Goal: Information Seeking & Learning: Learn about a topic

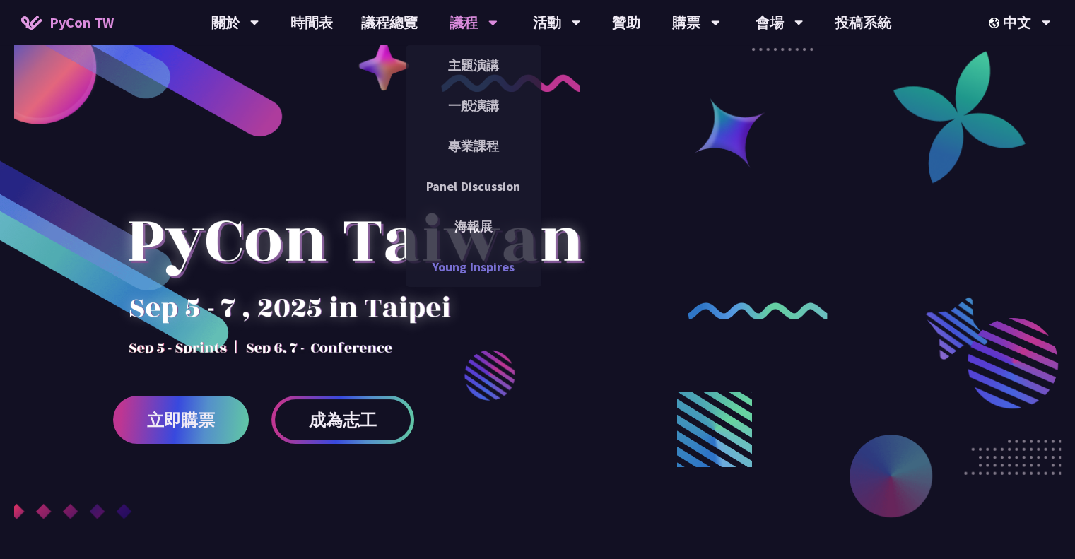
click at [502, 266] on link "Young Inspires" at bounding box center [474, 266] width 136 height 33
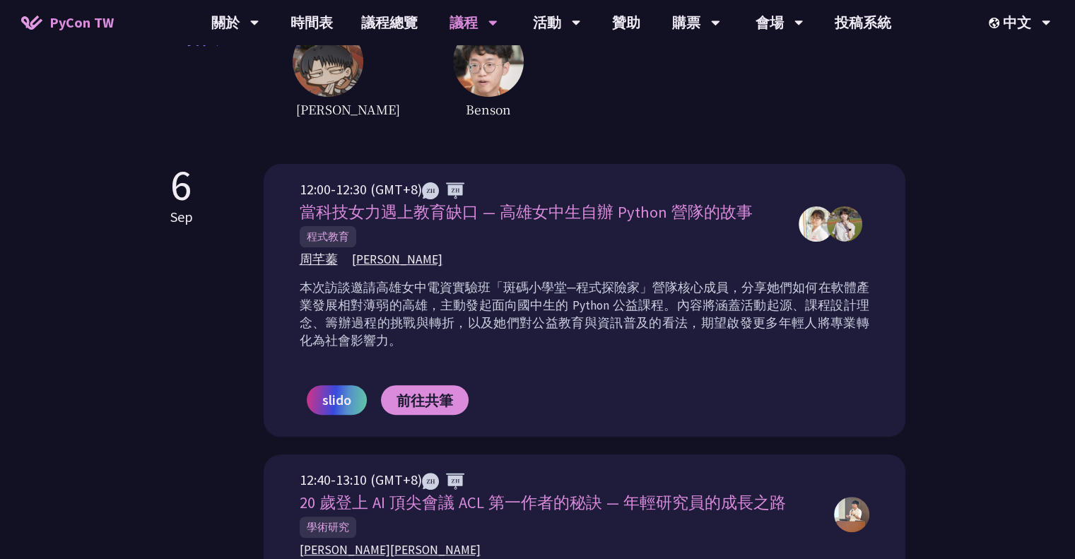
scroll to position [407, 0]
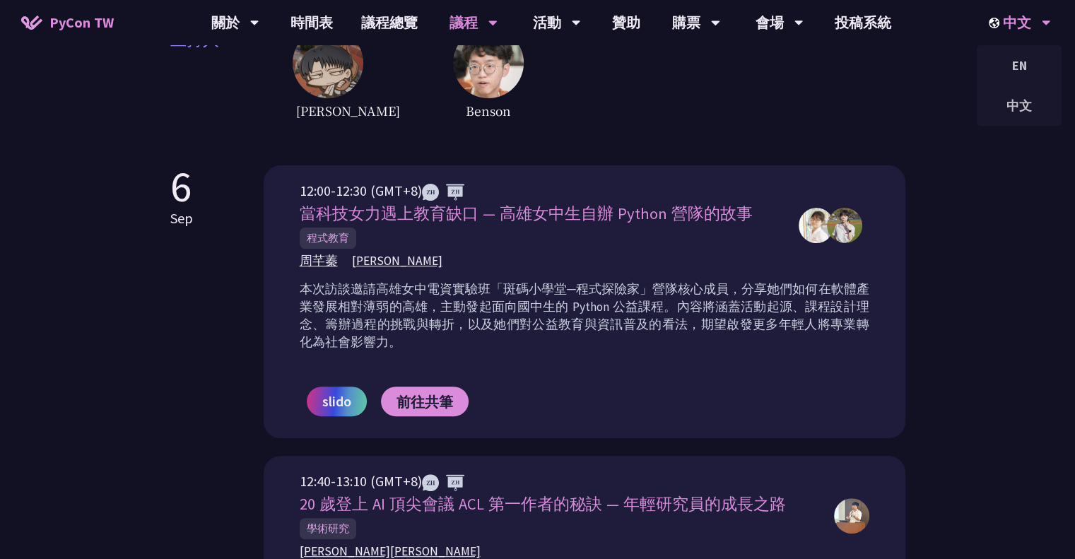
click at [1021, 1] on div "中文" at bounding box center [1020, 22] width 62 height 45
click at [1006, 61] on div "EN" at bounding box center [1019, 65] width 85 height 33
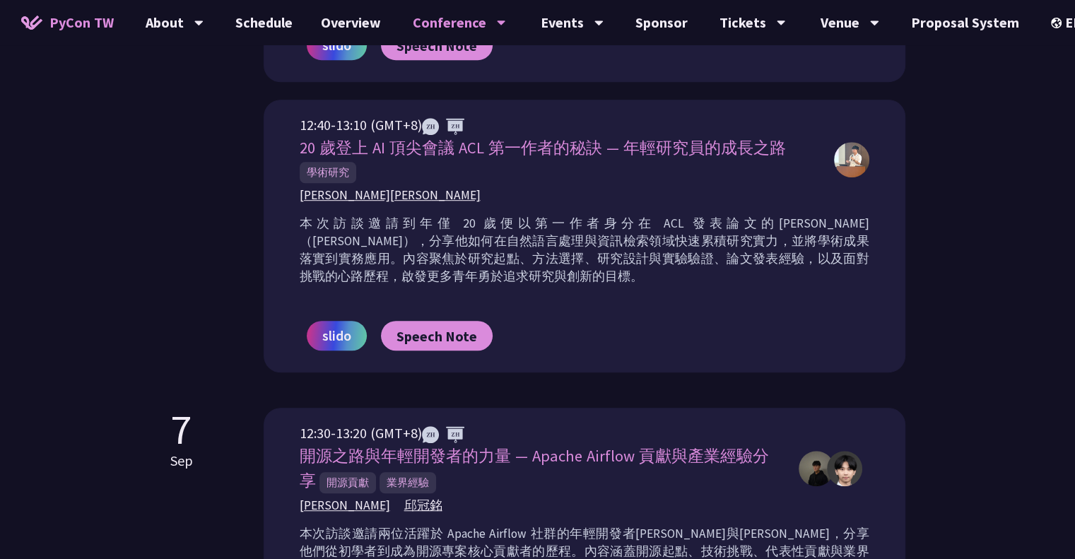
scroll to position [864, 0]
click at [501, 141] on span "20 歲登上 AI 頂尖會議 ACL 第一作者的秘訣 — 年輕研究員的成長之路" at bounding box center [543, 146] width 486 height 20
copy div "20 歲登上 AI 頂尖會議 ACL 第一作者的秘訣 — 年輕研究員的成長之路"
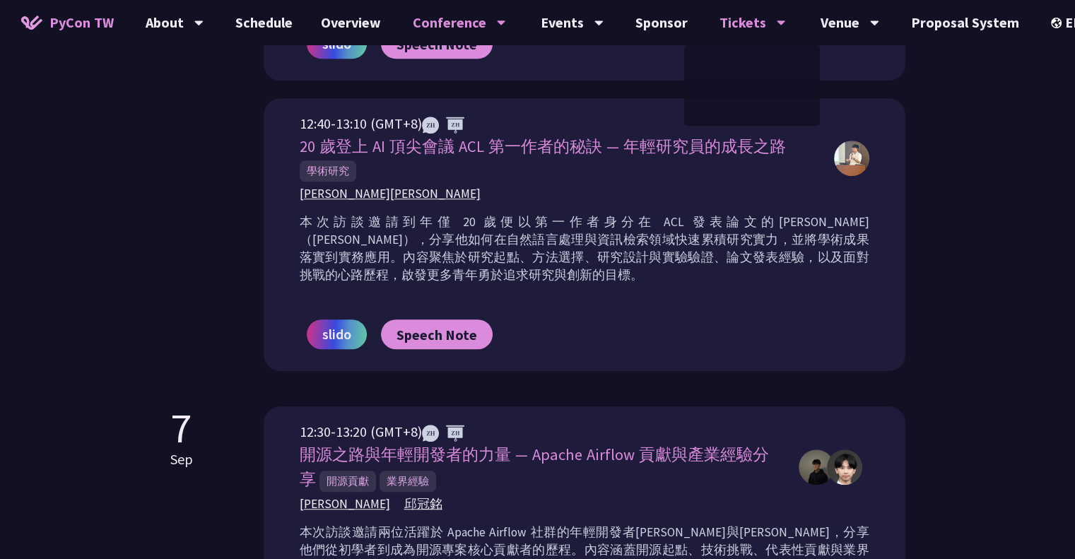
copy div "20 歲登上 AI 頂尖會議 ACL 第一作者的秘訣 — 年輕研究員的成長之路"
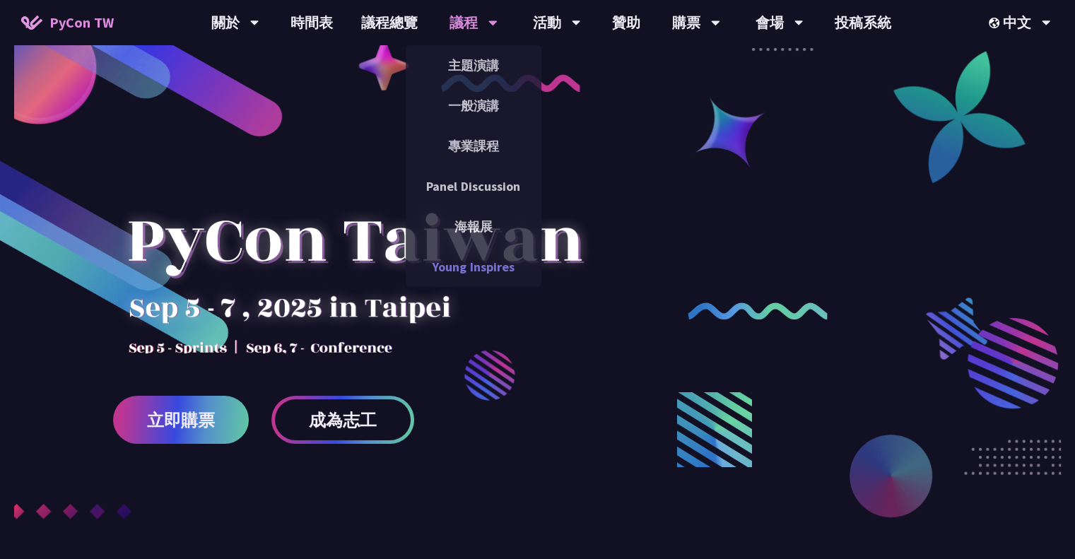
click at [486, 268] on link "Young Inspires" at bounding box center [474, 266] width 136 height 33
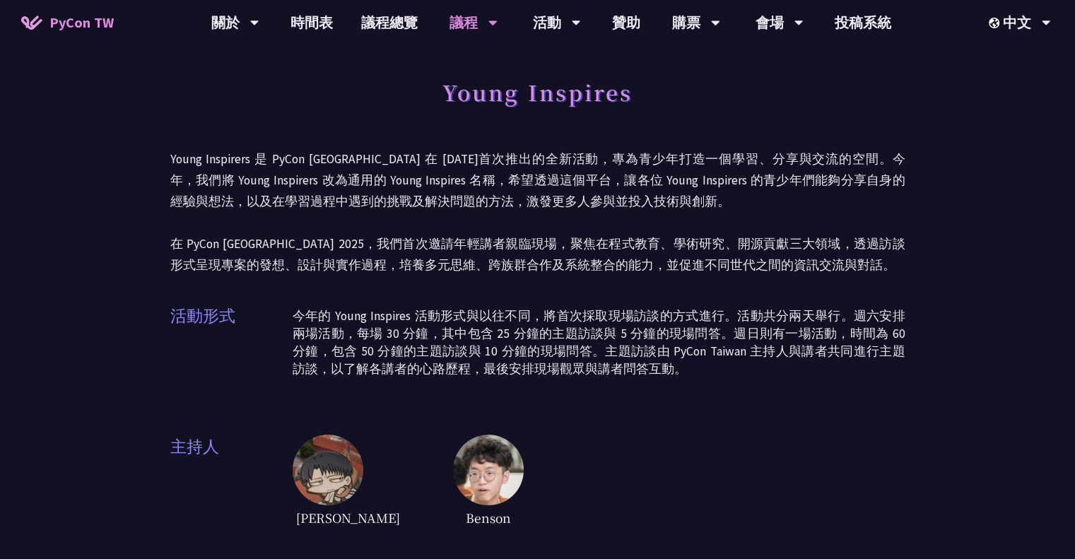
click at [471, 87] on h1 "Young Inspires" at bounding box center [537, 92] width 190 height 42
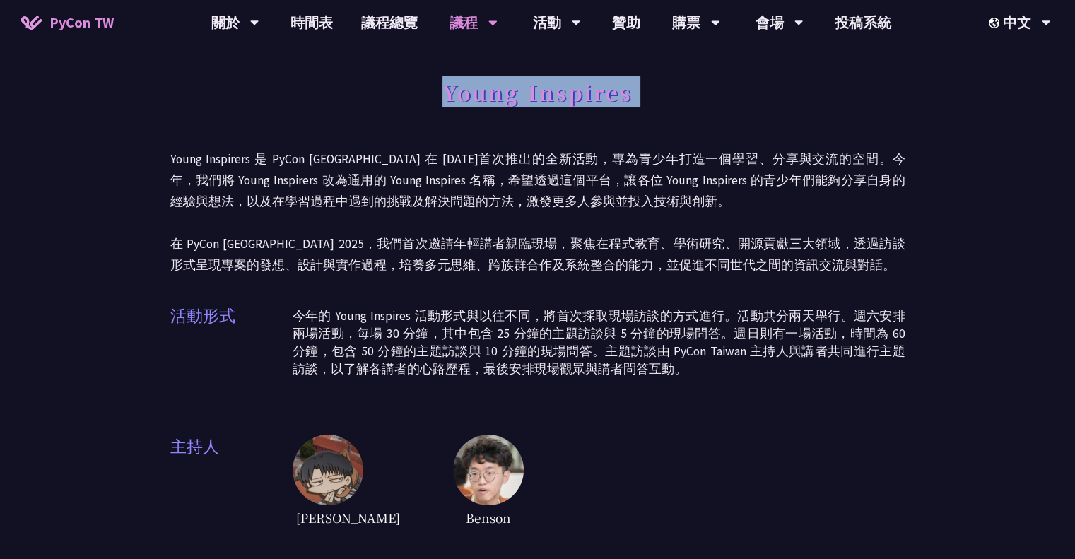
click at [471, 87] on h1 "Young Inspires" at bounding box center [537, 92] width 190 height 42
copy div "Young Inspires"
